Goal: Information Seeking & Learning: Check status

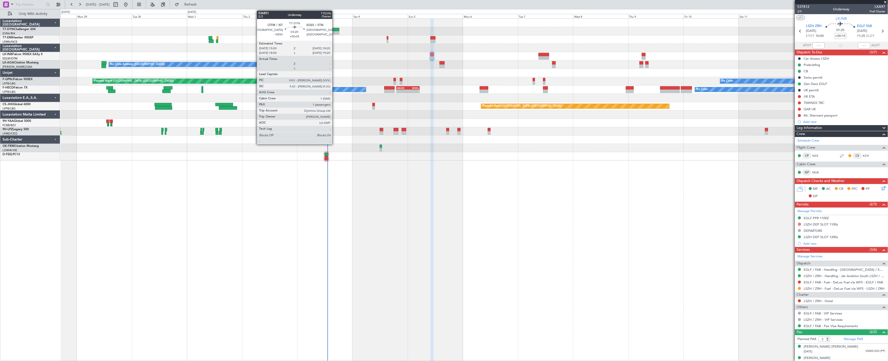
click at [335, 29] on div at bounding box center [336, 30] width 8 height 4
type input "+00:05"
type input "1"
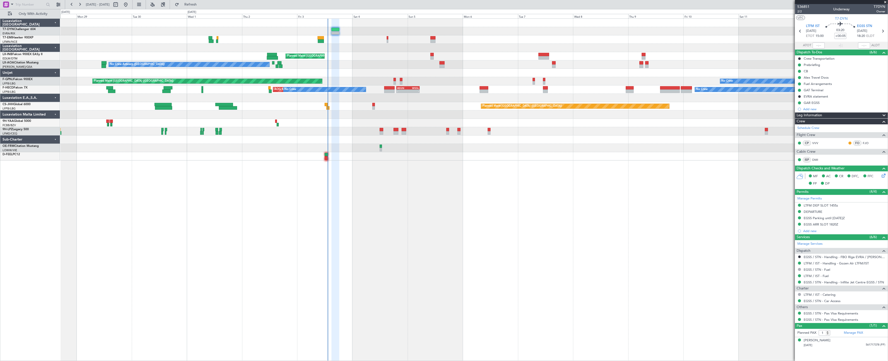
click at [433, 60] on div "Planned Maint [GEOGRAPHIC_DATA] Unplanned Maint [GEOGRAPHIC_DATA] ([GEOGRAPHIC_…" at bounding box center [474, 56] width 828 height 8
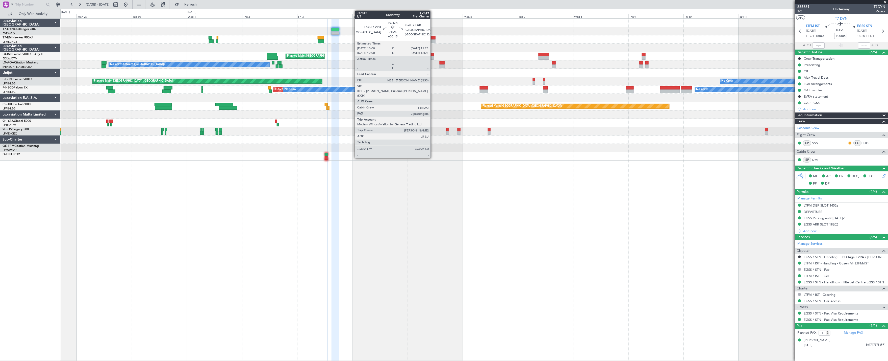
click at [433, 58] on div at bounding box center [432, 58] width 3 height 4
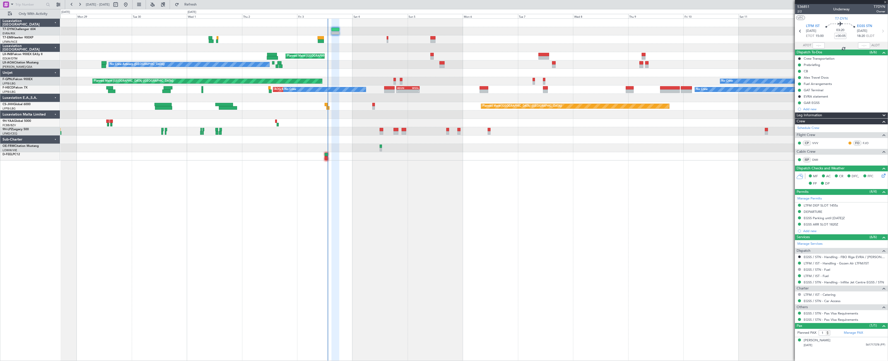
type input "+00:15"
type input "2"
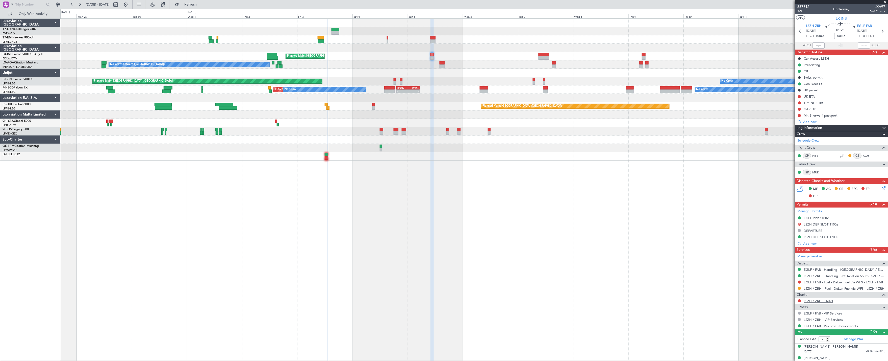
scroll to position [5, 0]
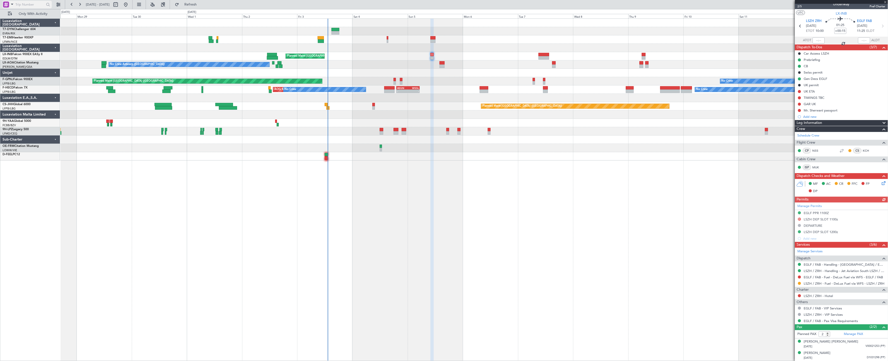
click at [29, 4] on input "text" at bounding box center [29, 5] width 29 height 8
paste input "538294"
type input "538294"
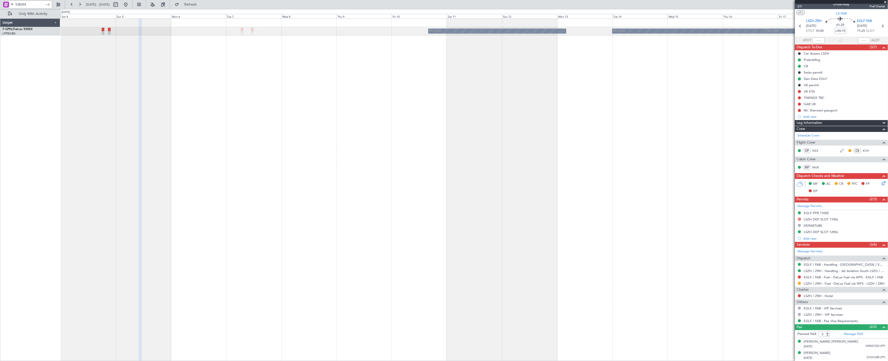
drag, startPoint x: 27, startPoint y: 7, endPoint x: -11, endPoint y: 7, distance: 38.1
click at [0, 7] on html "538294 [DATE] - [DATE] Refresh Quick Links Only With Activity No Crew No Crew N…" at bounding box center [444, 180] width 888 height 361
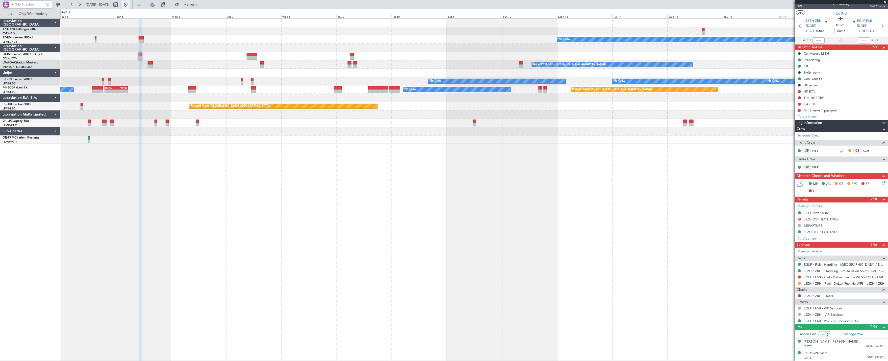
click at [130, 4] on button at bounding box center [126, 5] width 8 height 8
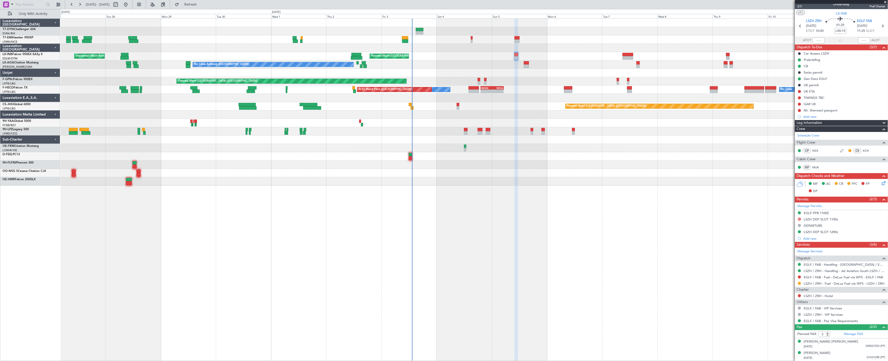
click at [421, 185] on div "No Crew Planned Maint [GEOGRAPHIC_DATA] Unplanned Maint [GEOGRAPHIC_DATA] ([GEO…" at bounding box center [474, 102] width 828 height 167
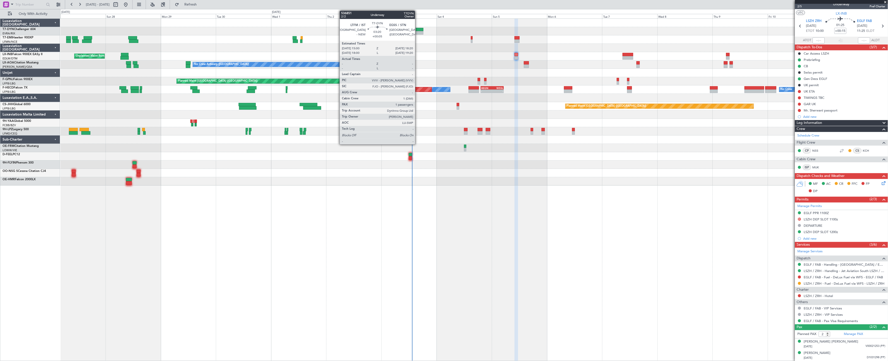
click at [418, 32] on div at bounding box center [420, 33] width 8 height 4
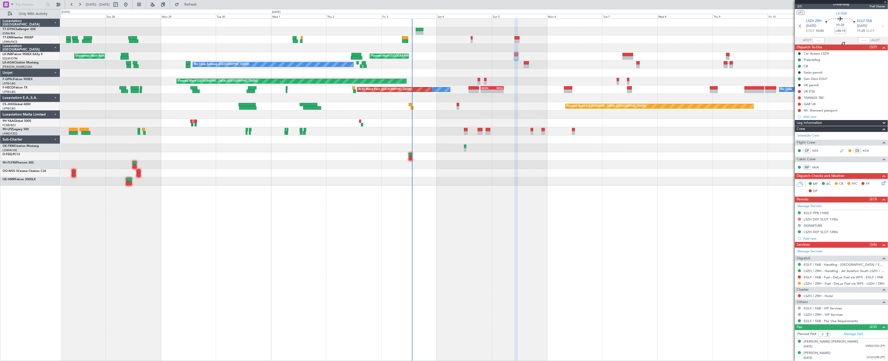
type input "+00:05"
type input "1"
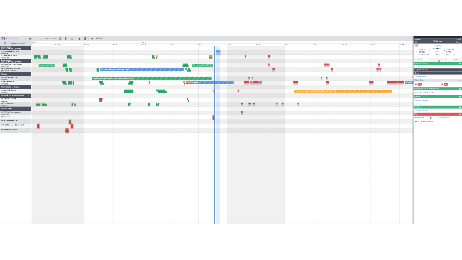
scroll to position [0, 0]
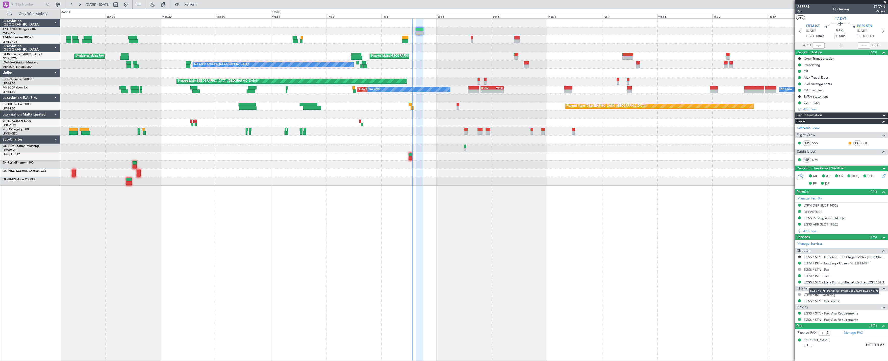
click at [837, 281] on link "EGSS / STN - Handling - Inflite Jet Centre EGSS / STN" at bounding box center [844, 282] width 80 height 4
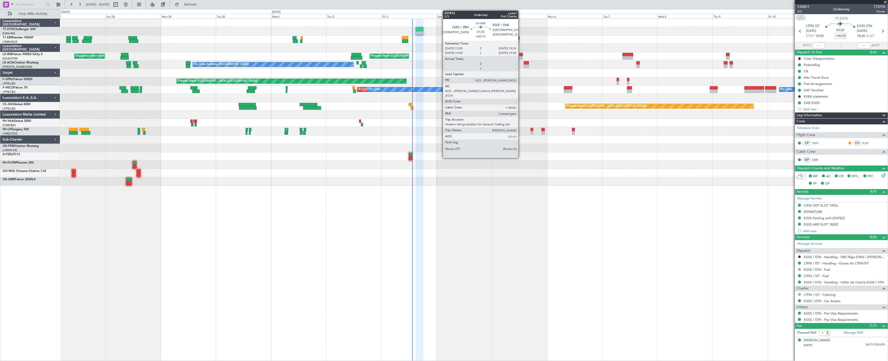
click at [521, 56] on div at bounding box center [520, 55] width 3 height 4
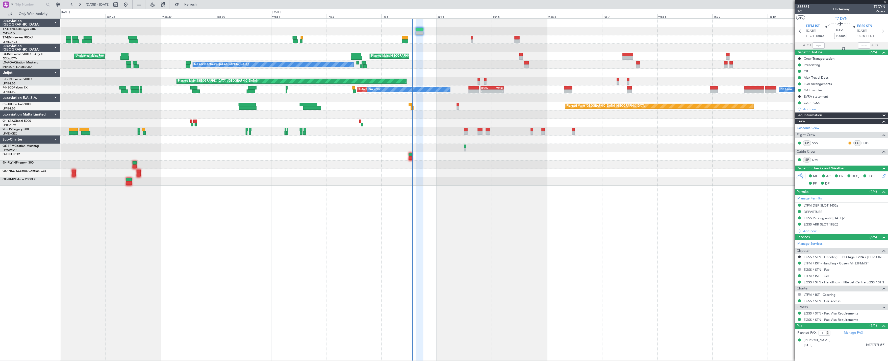
type input "+00:15"
type input "2"
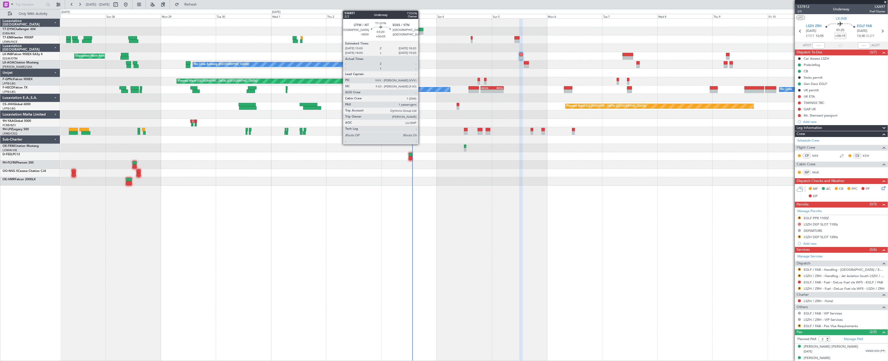
click at [421, 29] on div at bounding box center [420, 30] width 8 height 4
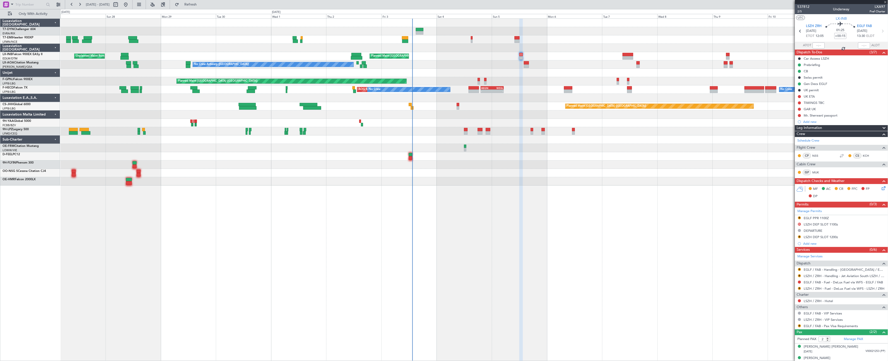
type input "+00:05"
type input "1"
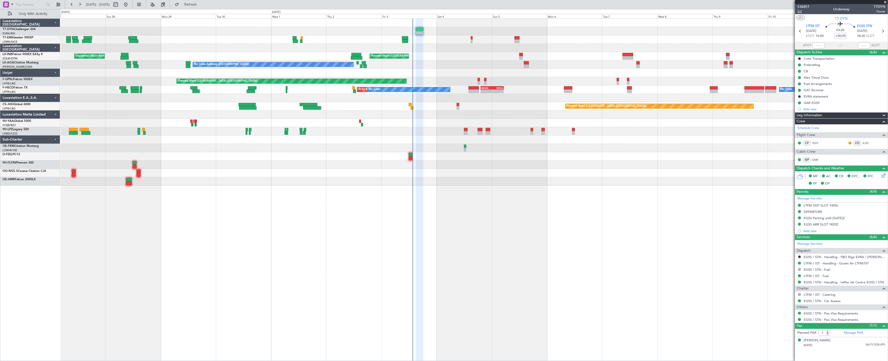
click at [806, 11] on span "2/2" at bounding box center [804, 11] width 12 height 4
click at [817, 160] on link "DMI" at bounding box center [818, 159] width 11 height 5
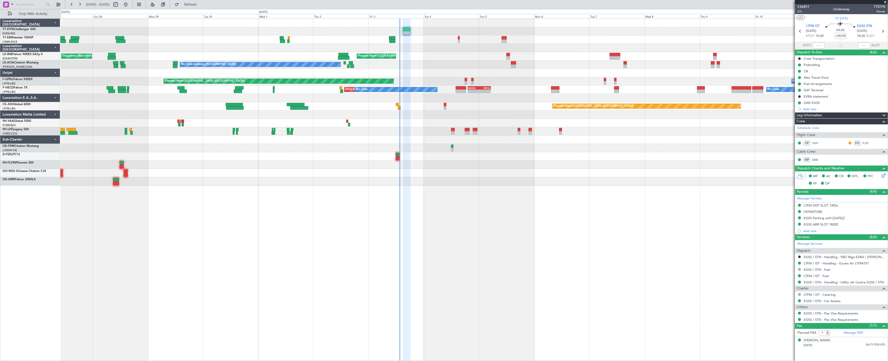
click at [441, 35] on div "No Crew Unplanned Maint [GEOGRAPHIC_DATA] ([GEOGRAPHIC_DATA]) Planned Maint [GE…" at bounding box center [474, 102] width 828 height 167
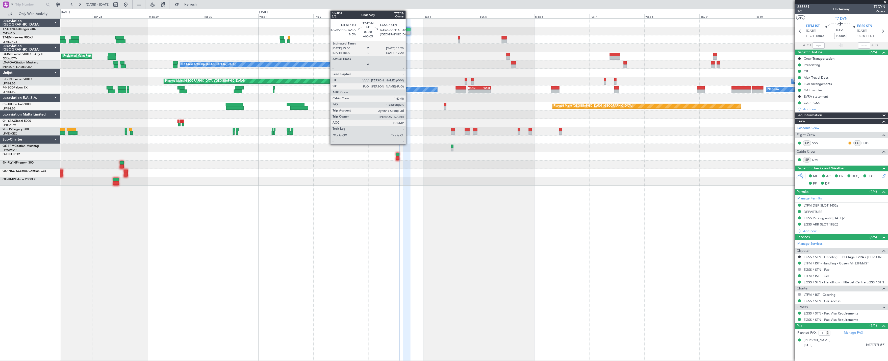
click at [408, 31] on div at bounding box center [407, 30] width 8 height 4
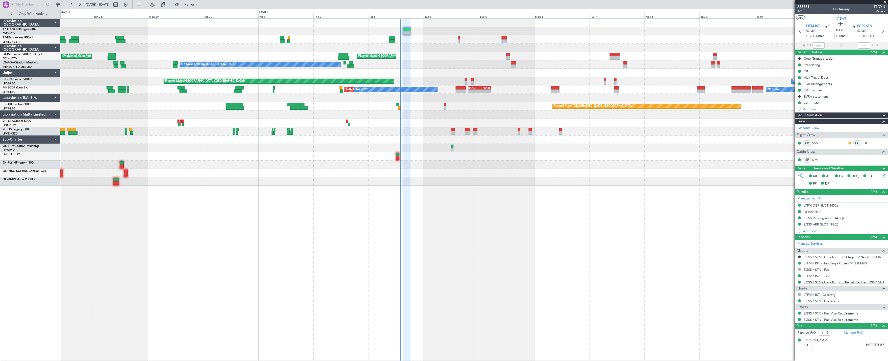
click at [847, 282] on link "EGSS / STN - Handling - Inflite Jet Centre EGSS / STN" at bounding box center [844, 282] width 80 height 4
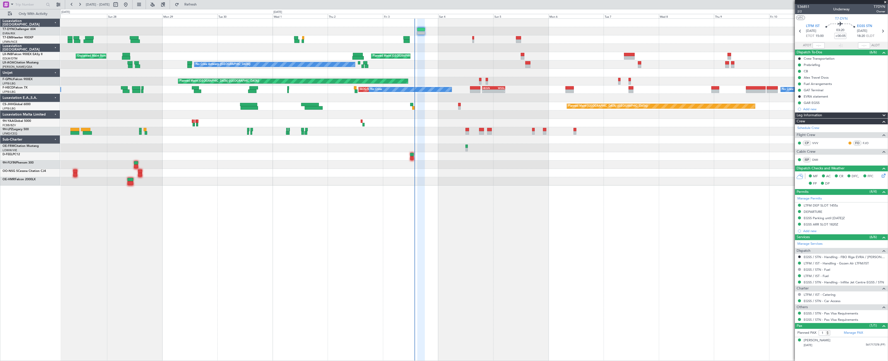
click at [412, 43] on div "No Crew Planned Maint [GEOGRAPHIC_DATA] Unplanned Maint [GEOGRAPHIC_DATA] ([GEO…" at bounding box center [474, 102] width 828 height 167
click at [425, 31] on div at bounding box center [474, 31] width 828 height 8
click at [423, 31] on div at bounding box center [421, 30] width 8 height 4
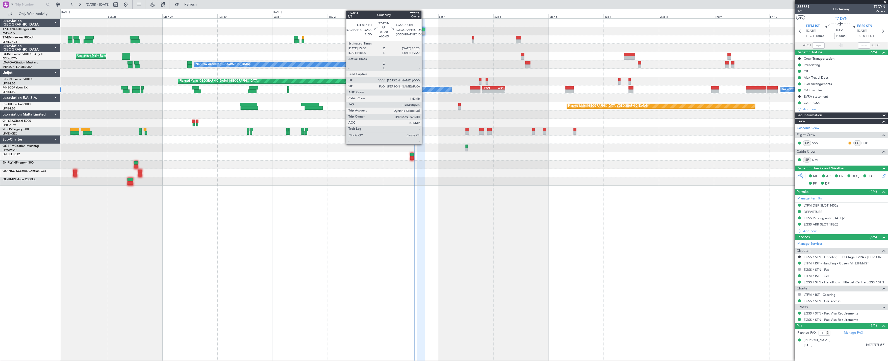
click at [424, 29] on div at bounding box center [421, 30] width 8 height 4
click at [420, 28] on div at bounding box center [421, 30] width 8 height 4
click at [437, 22] on div at bounding box center [474, 23] width 828 height 8
click at [417, 31] on div at bounding box center [421, 33] width 8 height 4
